Goal: Task Accomplishment & Management: Manage account settings

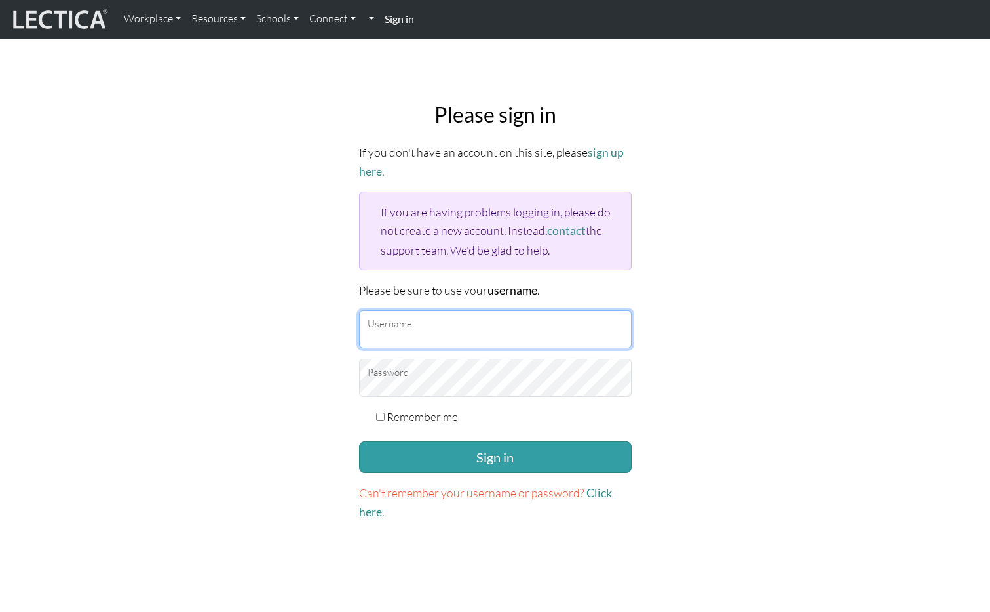
click at [402, 321] on input "Username" at bounding box center [495, 329] width 273 height 38
type input "amcorreia"
click at [359, 441] on button "Sign in" at bounding box center [495, 456] width 273 height 31
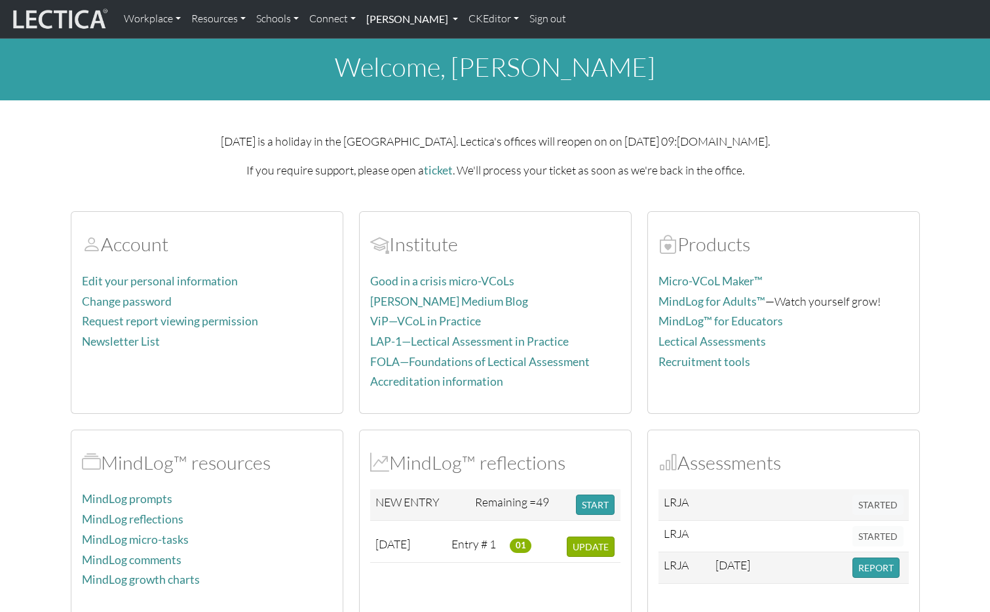
click at [463, 20] on link "Alessandro Madruga Correia" at bounding box center [412, 19] width 102 height 28
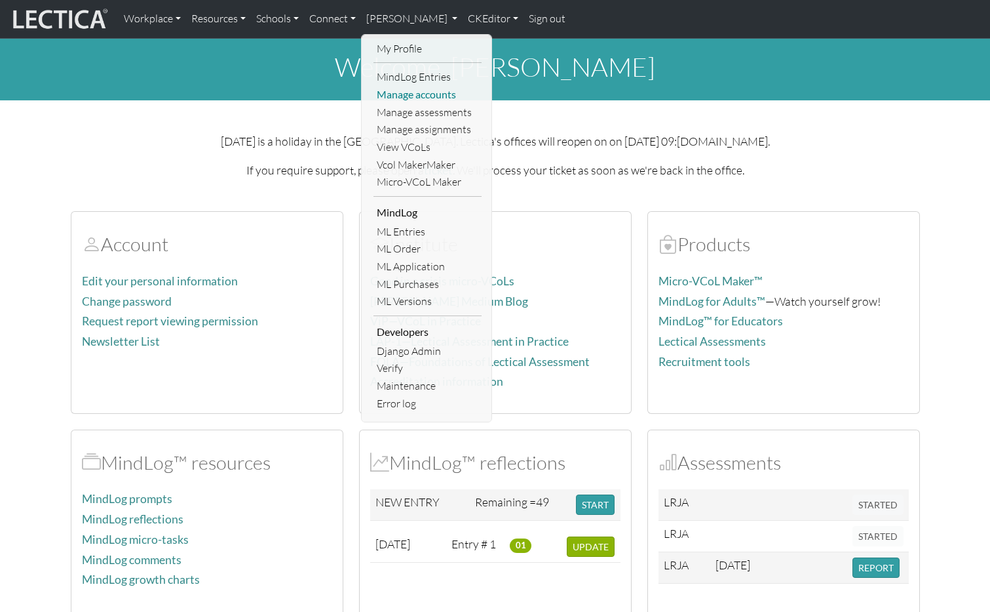
click at [429, 98] on link "Manage accounts" at bounding box center [428, 95] width 108 height 18
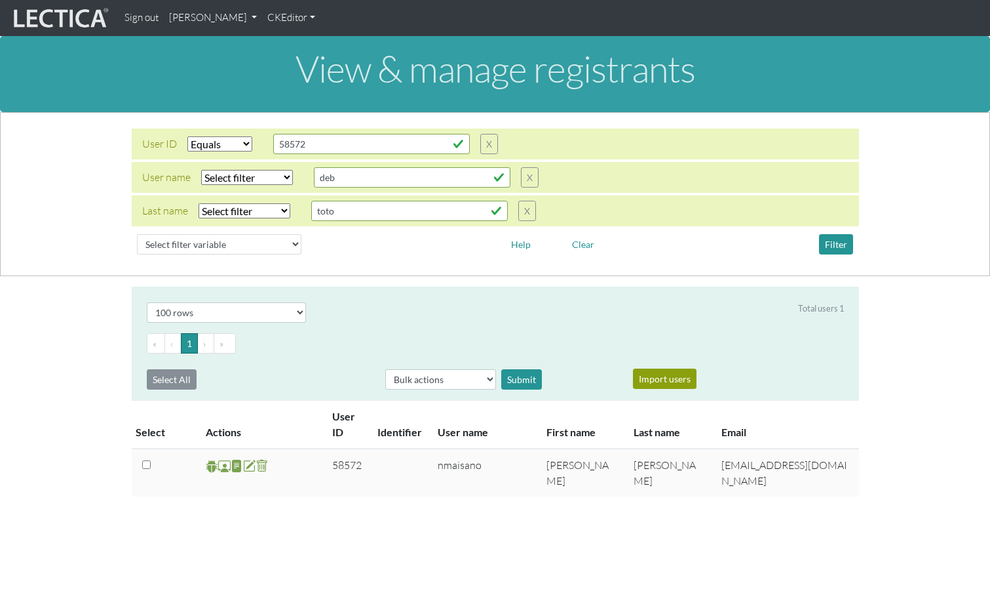
select select "equal"
select select "100"
click at [267, 237] on select "Select filter variable User ID User name First name Last name Email Impersonate…" at bounding box center [219, 244] width 165 height 20
select select "last_name"
click at [137, 254] on select "Select filter variable User ID User name First name Last name Email Impersonate…" at bounding box center [219, 244] width 165 height 20
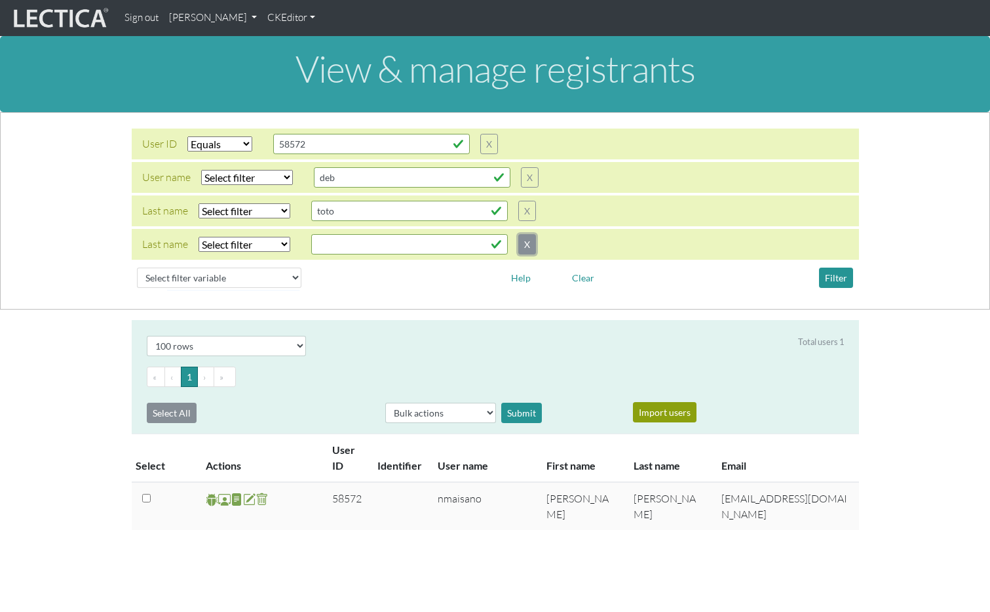
click at [526, 243] on button "X" at bounding box center [527, 244] width 18 height 20
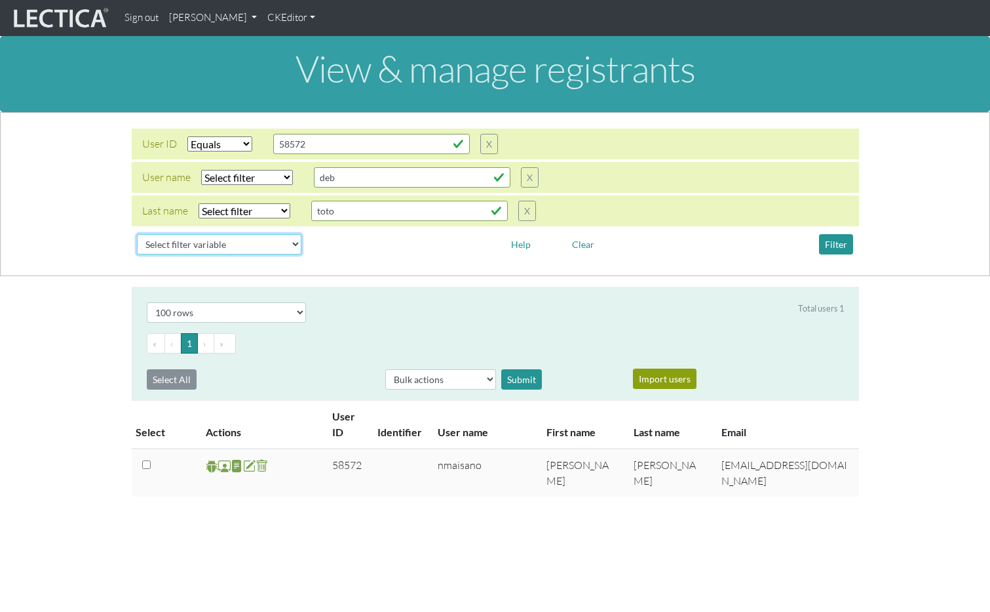
click at [228, 244] on select "Select filter variable User ID User name First name Last name Email Impersonate…" at bounding box center [219, 244] width 165 height 20
select select "first_name"
click at [137, 254] on select "Select filter variable User ID User name First name Last name Email Impersonate…" at bounding box center [219, 244] width 165 height 20
select select
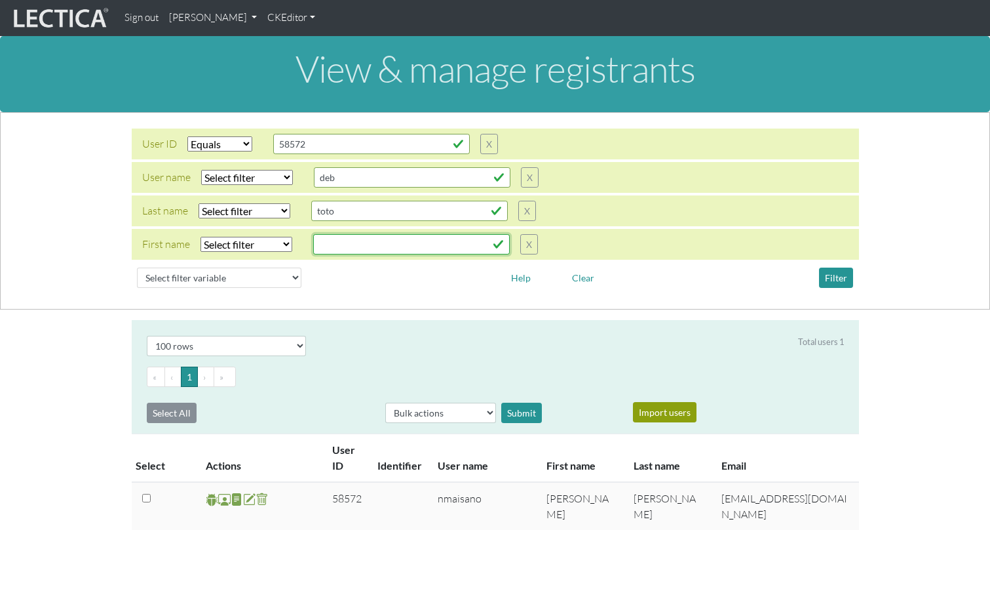
click at [341, 239] on input "text" at bounding box center [411, 244] width 197 height 20
paste input "Tin-Yun"
type input "Tin-Yun"
click at [253, 239] on select "Select filter Equals Does not equal Contains Does not contain Starts with Ends …" at bounding box center [247, 244] width 92 height 15
select select "iexact"
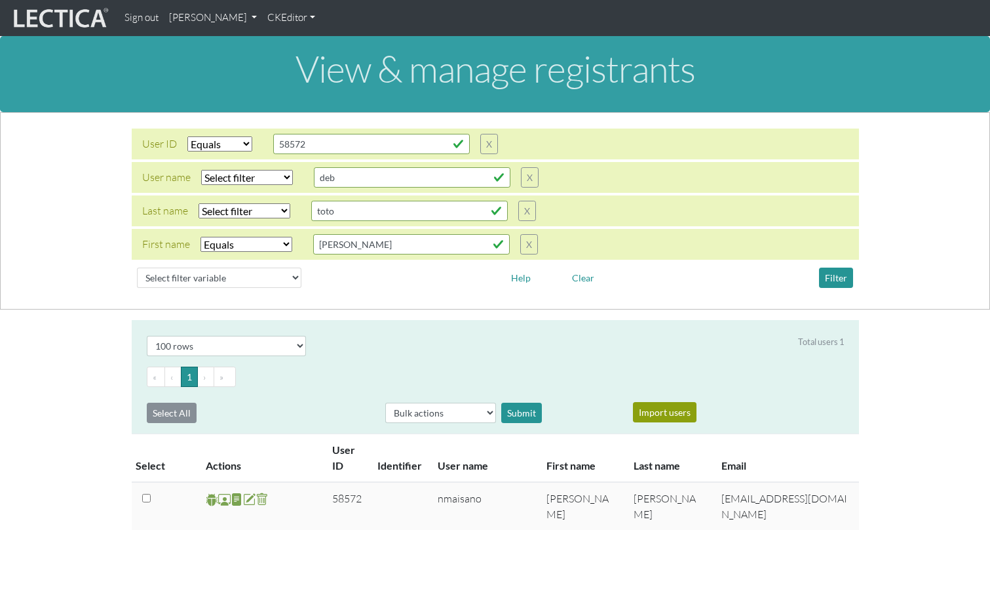
click at [201, 237] on select "Select filter Equals Does not equal Contains Does not contain Starts with Ends …" at bounding box center [247, 244] width 92 height 15
click at [230, 147] on select "Select filter Equals List" at bounding box center [219, 143] width 65 height 15
select select
click at [187, 136] on select "Select filter Equals List" at bounding box center [219, 143] width 65 height 15
click at [834, 280] on button "Filter" at bounding box center [836, 277] width 34 height 20
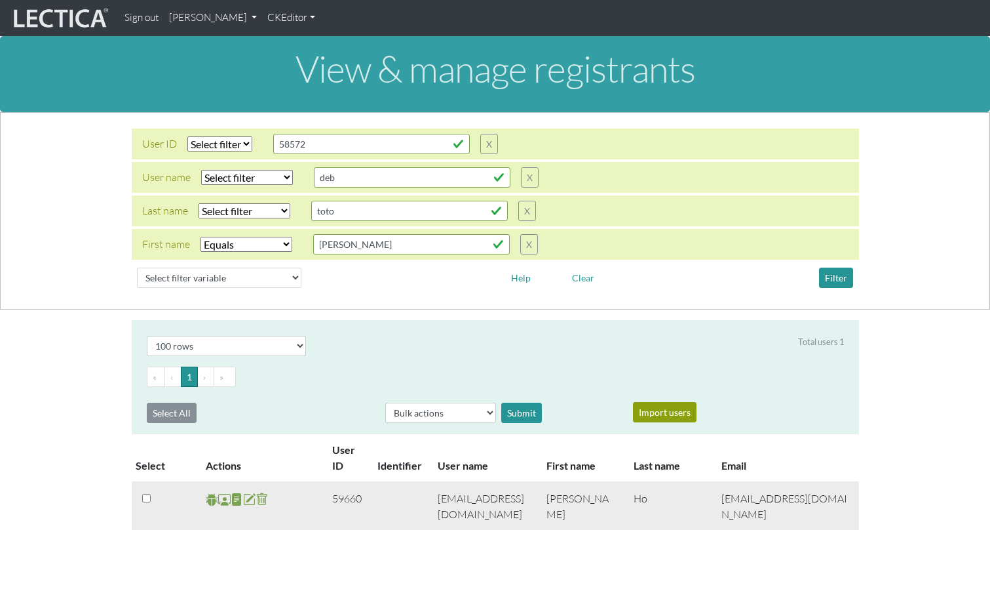
click at [222, 500] on span at bounding box center [224, 499] width 12 height 15
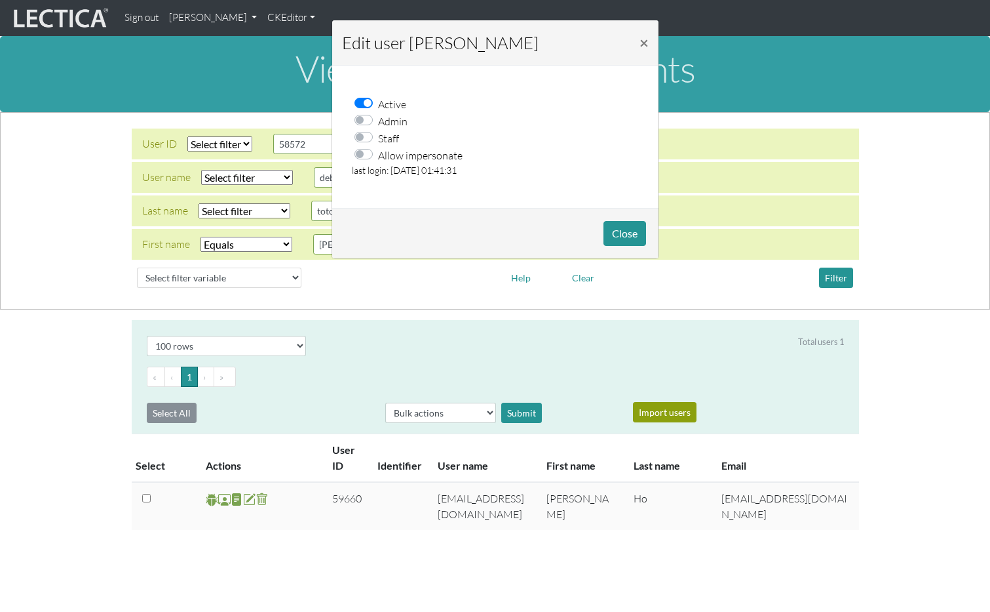
click at [378, 152] on label "Allow impersonate" at bounding box center [420, 154] width 85 height 17
click at [362, 152] on input "Allow impersonate" at bounding box center [367, 152] width 10 height 13
checkbox input "true"
click at [620, 227] on button "Close" at bounding box center [625, 233] width 43 height 25
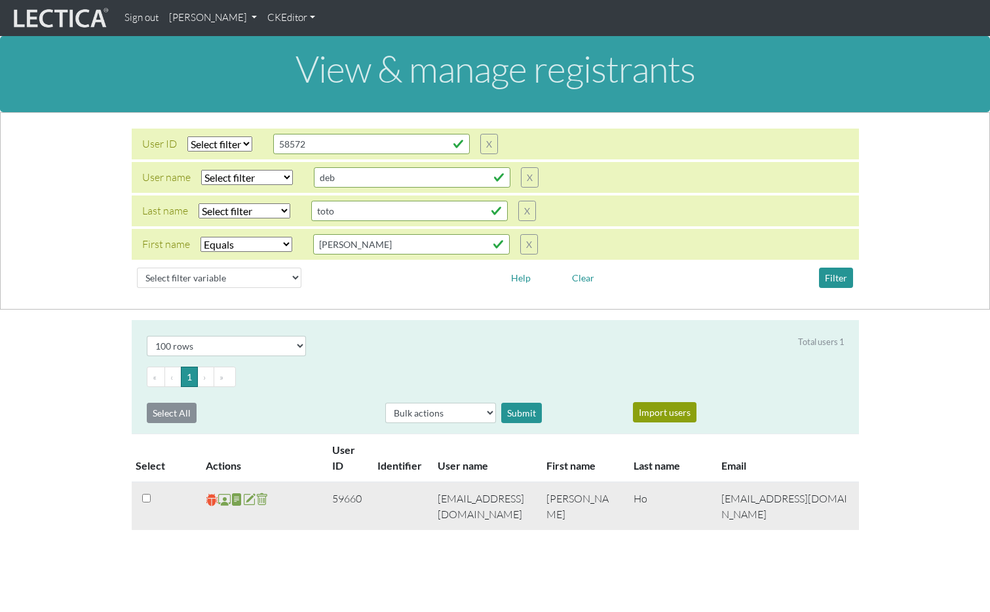
click at [211, 498] on span at bounding box center [212, 499] width 12 height 15
